Goal: Task Accomplishment & Management: Use online tool/utility

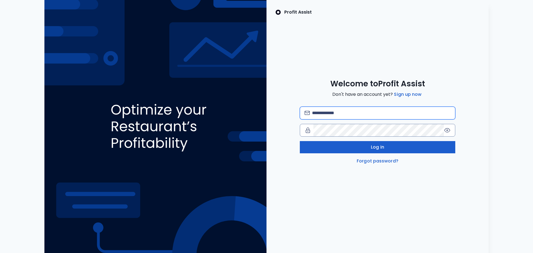
type input "**********"
click at [398, 146] on button "Log in" at bounding box center [377, 147] width 155 height 12
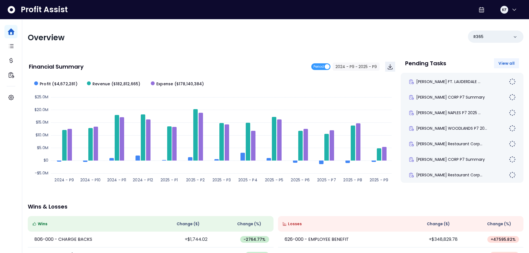
click at [505, 64] on span "View all" at bounding box center [506, 64] width 16 height 6
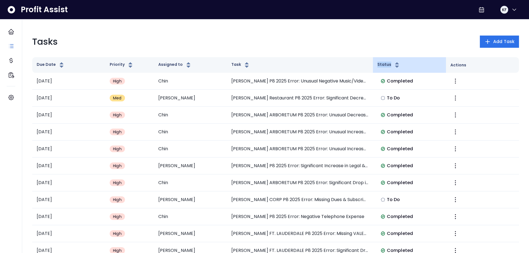
drag, startPoint x: 371, startPoint y: 66, endPoint x: 391, endPoint y: 65, distance: 20.0
click at [391, 65] on tr "Due Date Priority Assigned to Task Status Actions" at bounding box center [275, 65] width 487 height 16
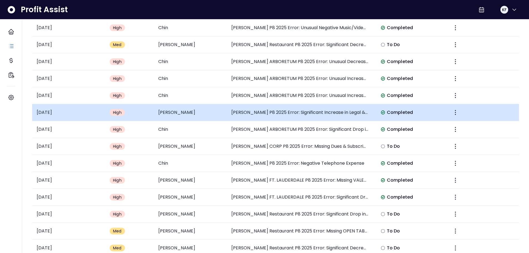
scroll to position [56, 0]
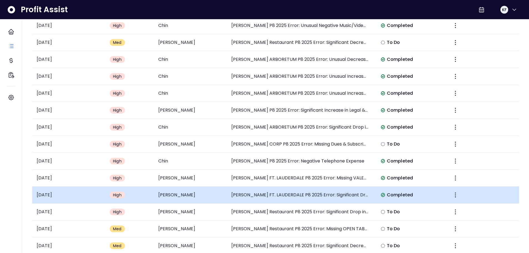
click at [290, 195] on td "TRULUCK'S FT. LAUDERDALE P8 2025 Error: Significant Drop in PRIVATE DINING DINN…" at bounding box center [300, 195] width 146 height 17
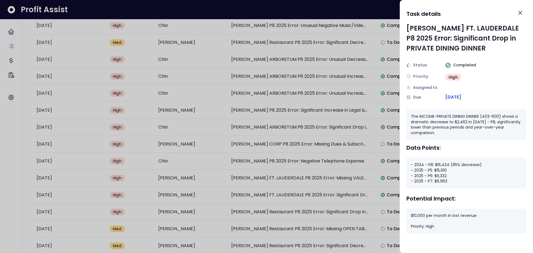
click at [293, 177] on div at bounding box center [266, 126] width 533 height 253
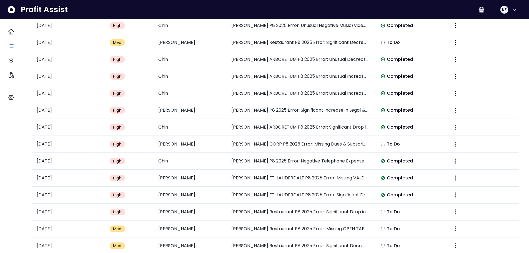
click at [293, 177] on td "TRULUCK'S FT. LAUDERDALE P8 2025 Error: Missing VALET Expense" at bounding box center [300, 178] width 146 height 17
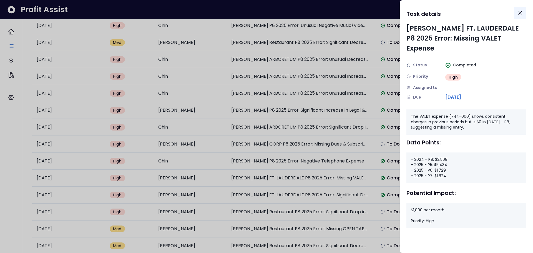
click at [516, 15] on button "Close" at bounding box center [520, 13] width 12 height 12
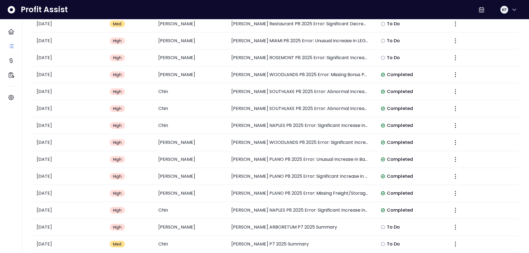
scroll to position [278, 0]
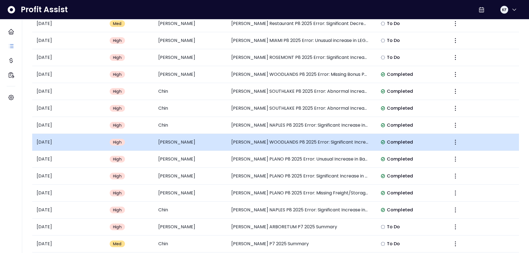
click at [339, 143] on td "TRULUCK'S WOODLANDS P8 2025 Error: Significant Increase in Legal & Accounting" at bounding box center [300, 142] width 146 height 17
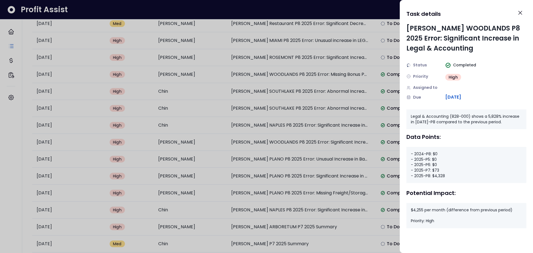
click at [339, 152] on div at bounding box center [266, 126] width 533 height 253
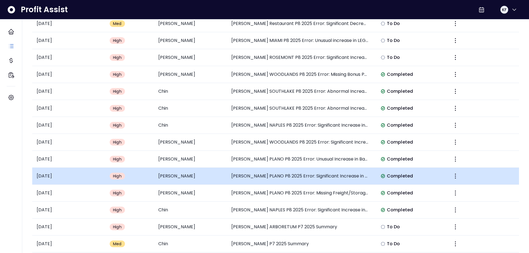
click at [337, 178] on td "TRULUCK'S PLANO P8 2025 Error: Significant Increase in Legal & Accounting" at bounding box center [300, 176] width 146 height 17
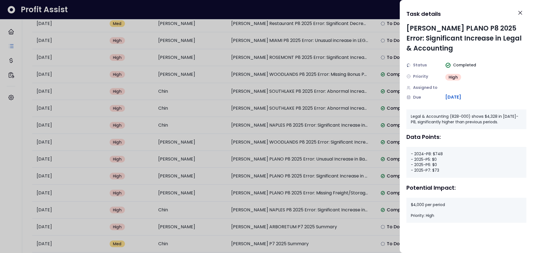
click at [338, 196] on div at bounding box center [266, 126] width 533 height 253
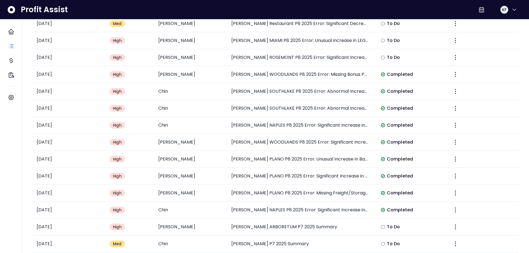
click at [338, 196] on td "TRULUCK'S PLANO P8 2025 Error: Missing Freight/Storage Expense" at bounding box center [300, 193] width 146 height 17
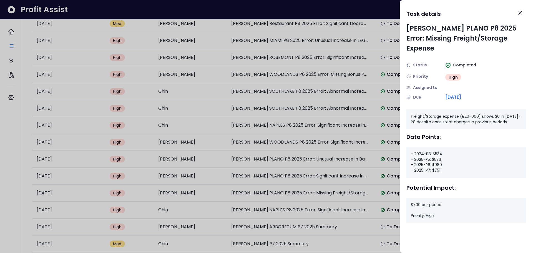
click at [338, 204] on div at bounding box center [266, 126] width 533 height 253
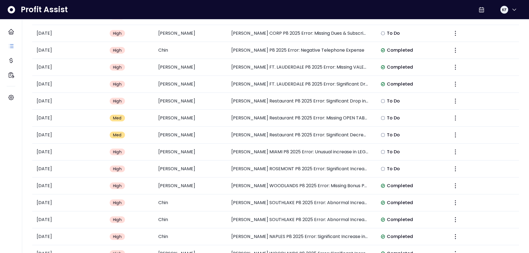
scroll to position [83, 0]
